Goal: Check status: Check status

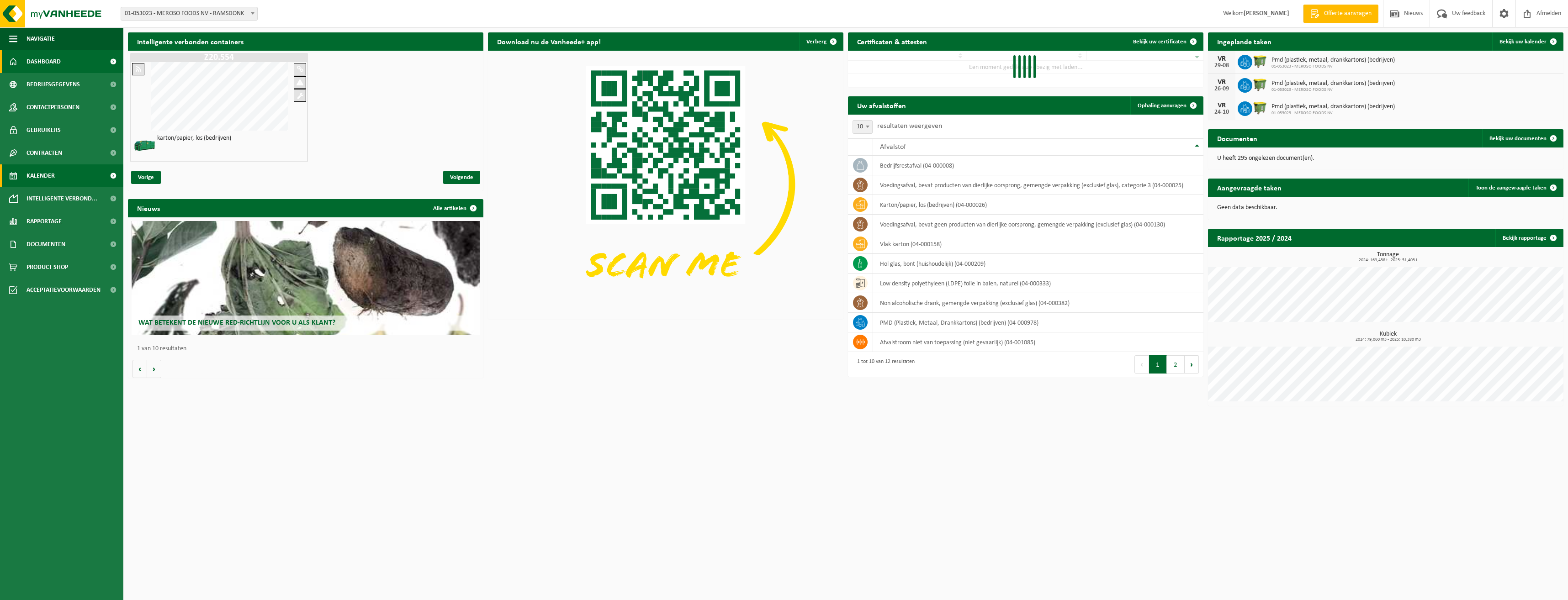
click at [42, 180] on span "Kalender" at bounding box center [40, 176] width 29 height 23
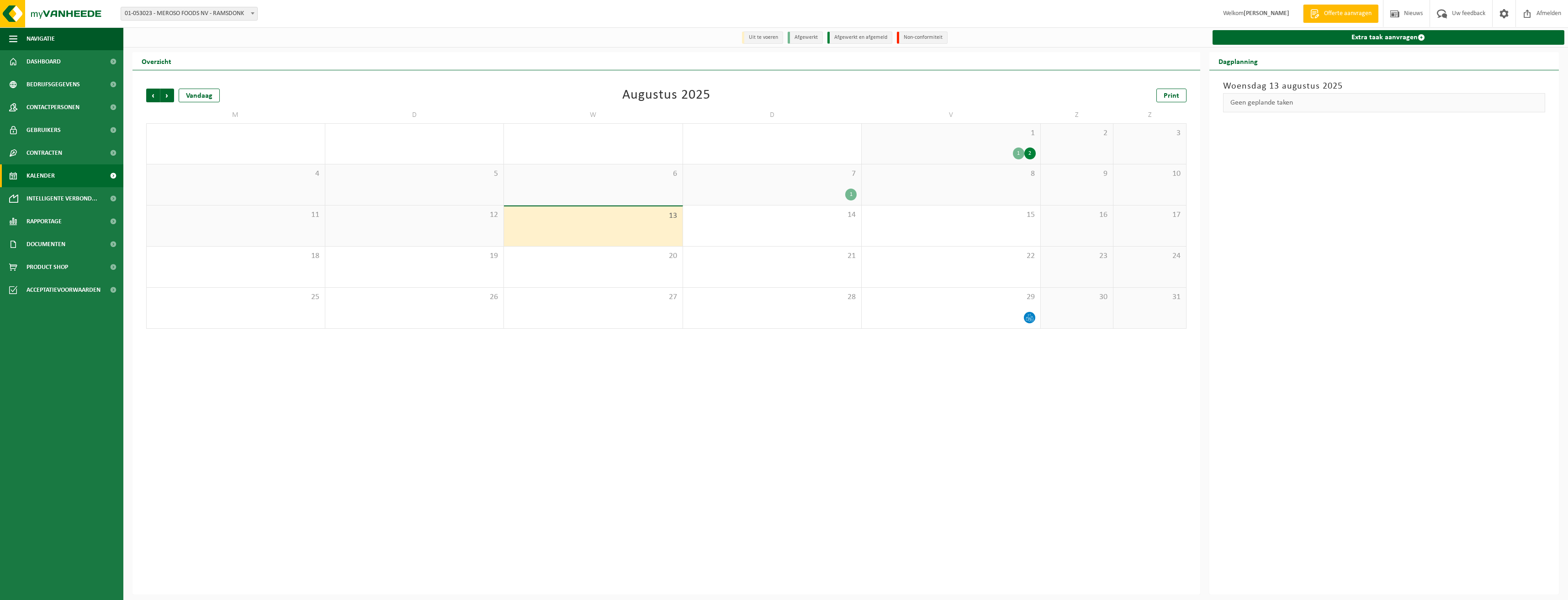
click at [1018, 155] on div "1" at bounding box center [1019, 153] width 11 height 11
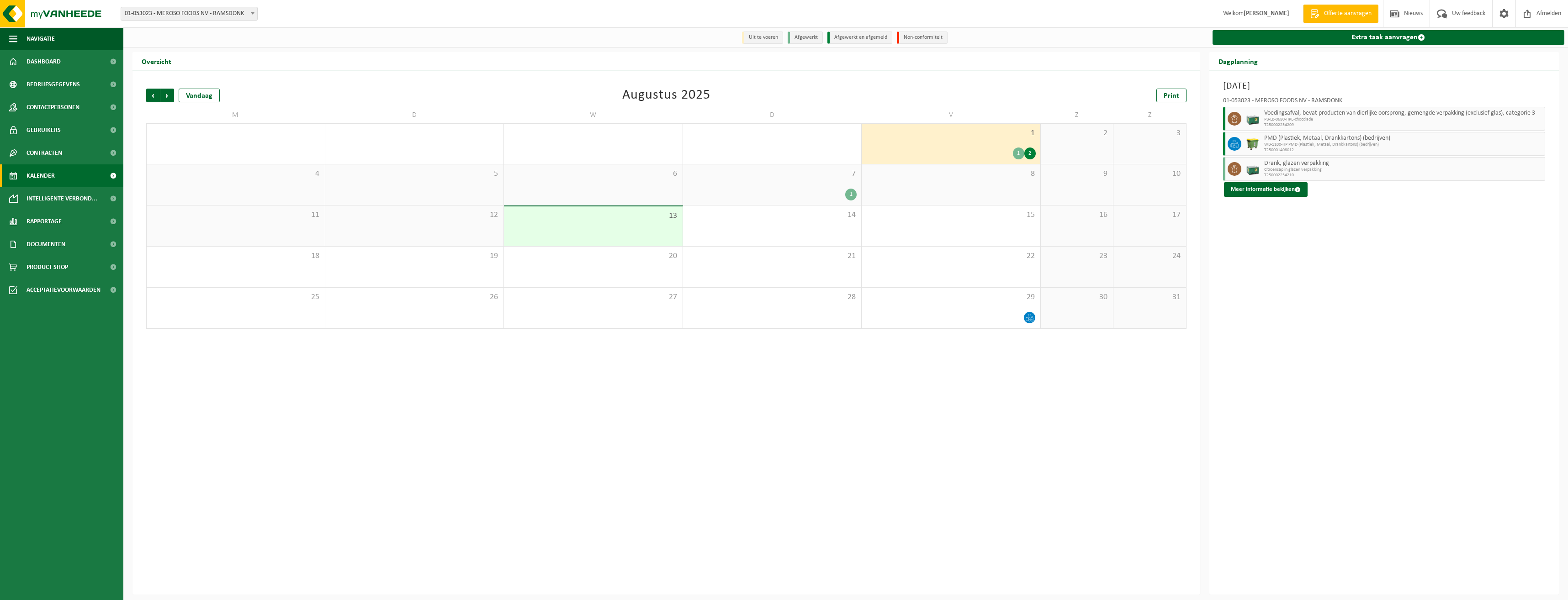
click at [850, 197] on div "1" at bounding box center [851, 195] width 11 height 11
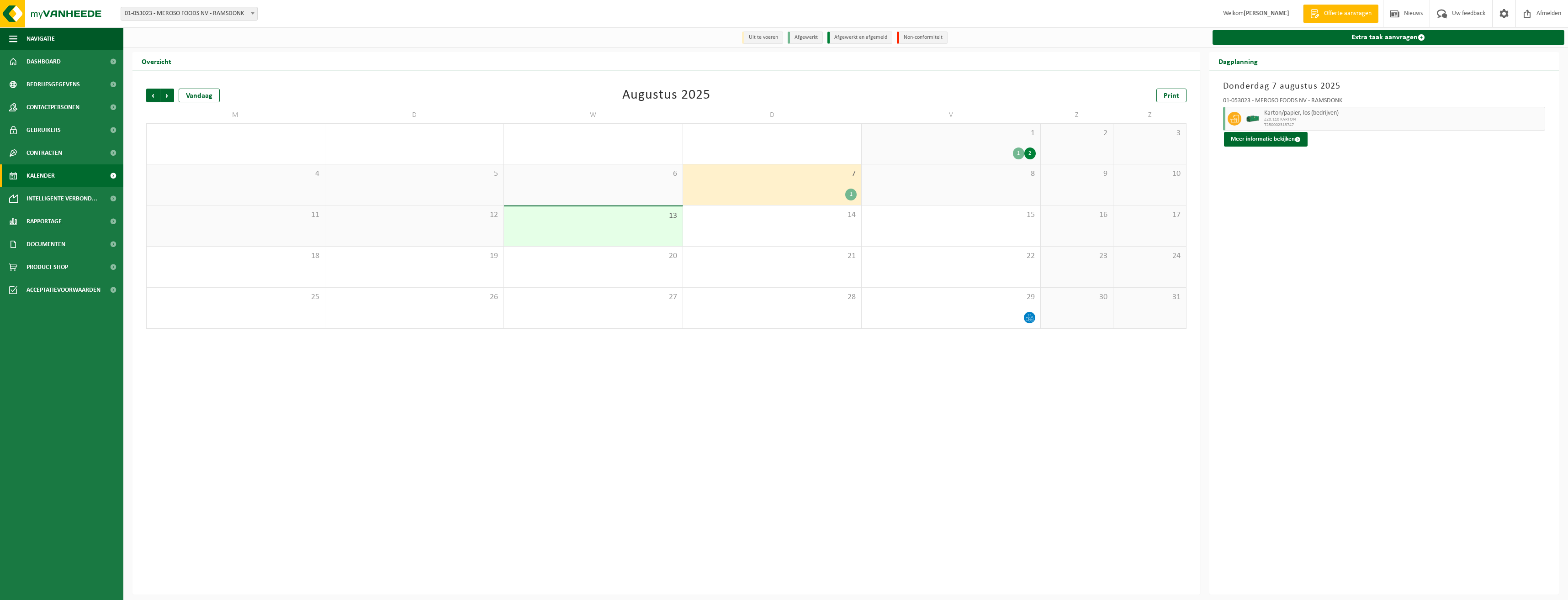
click at [1029, 151] on div "2" at bounding box center [1030, 153] width 11 height 11
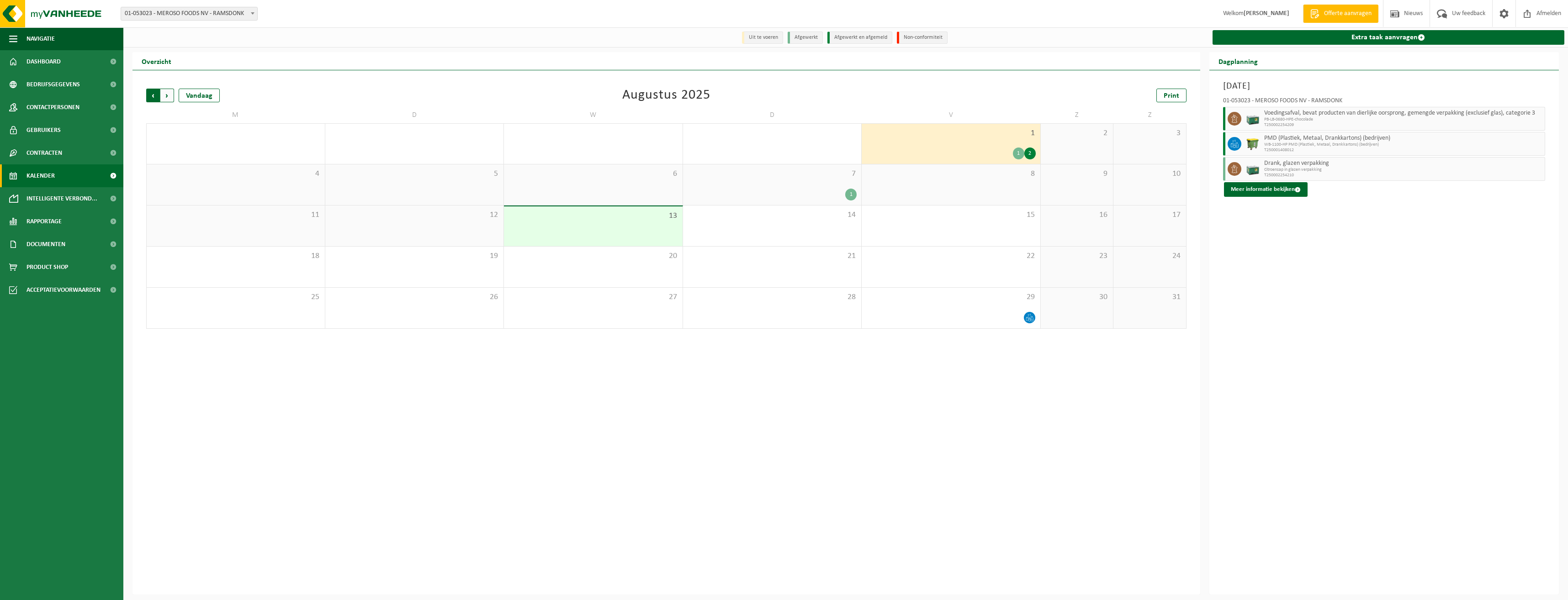
click at [167, 99] on span "Volgende" at bounding box center [167, 95] width 14 height 14
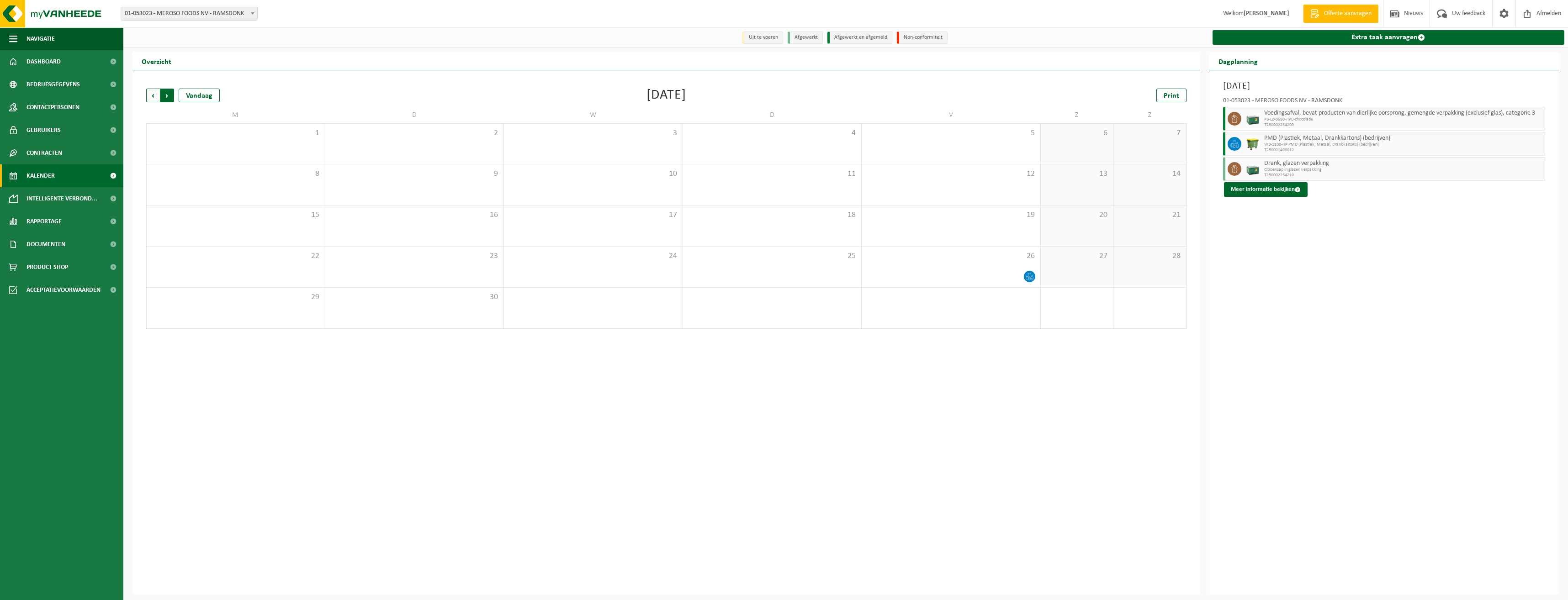
click at [154, 98] on span "Vorige" at bounding box center [153, 95] width 14 height 14
